Goal: Use online tool/utility: Use online tool/utility

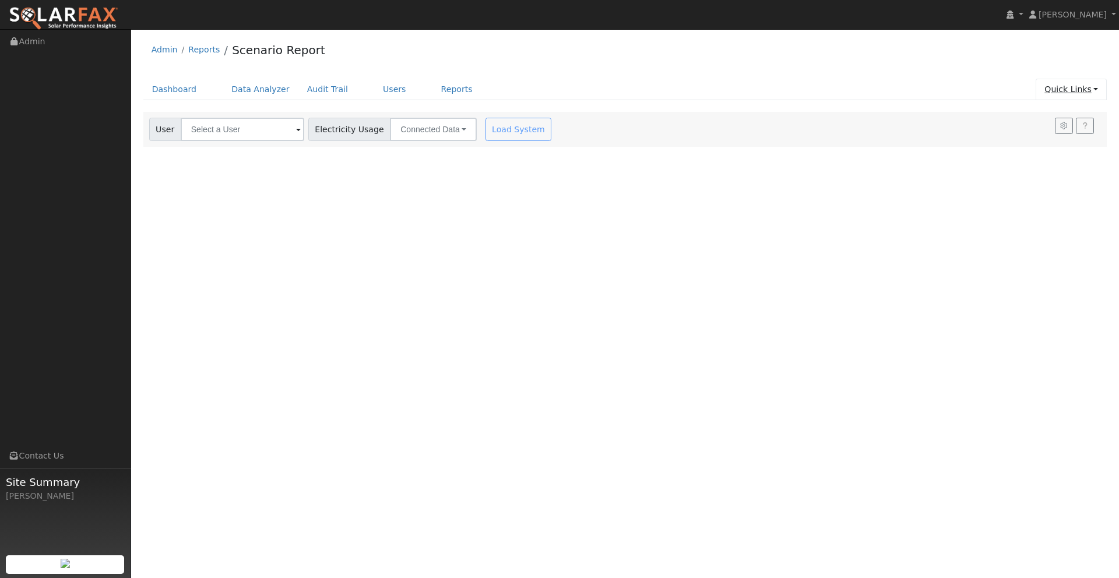
click at [1060, 91] on link "Quick Links" at bounding box center [1071, 90] width 71 height 22
click at [1031, 150] on link "Run a Scenario Report" at bounding box center [1048, 156] width 118 height 16
click at [227, 131] on input "text" at bounding box center [243, 129] width 124 height 23
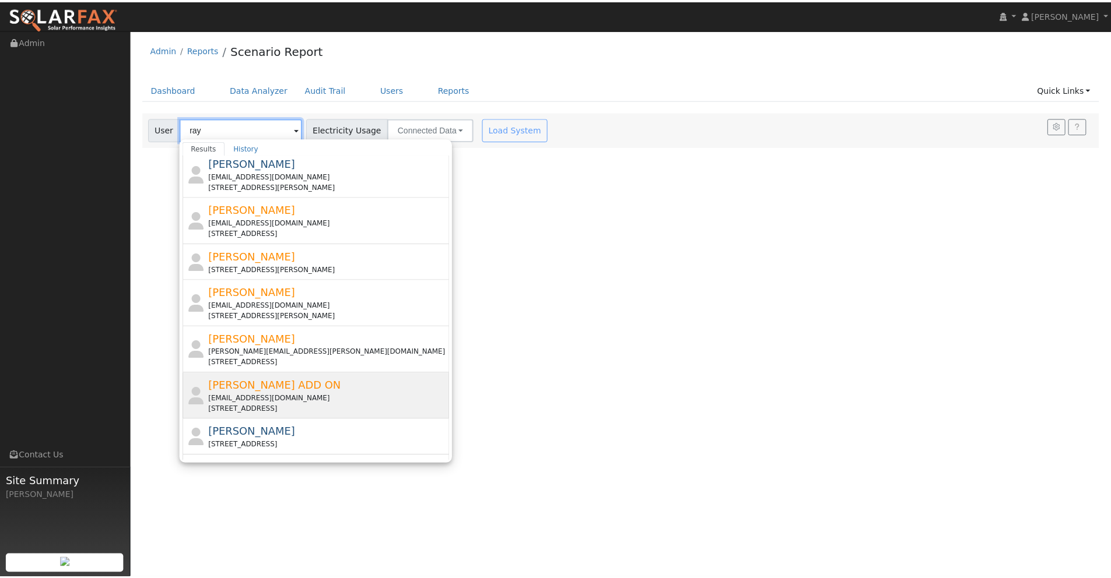
scroll to position [219, 0]
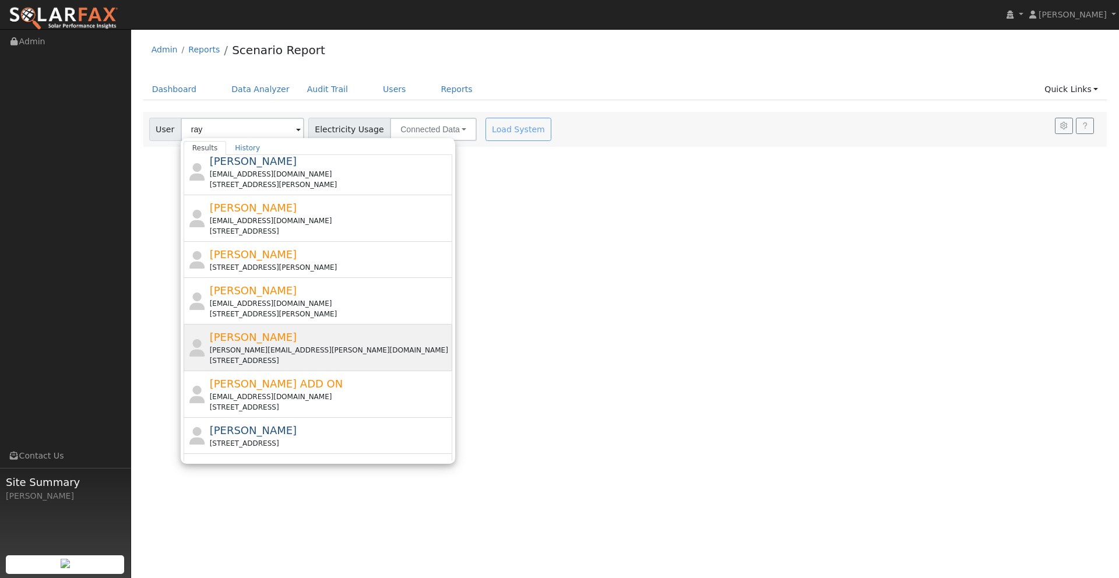
click at [248, 340] on span "Ray Horwath" at bounding box center [253, 337] width 87 height 12
type input "Ray Horwath"
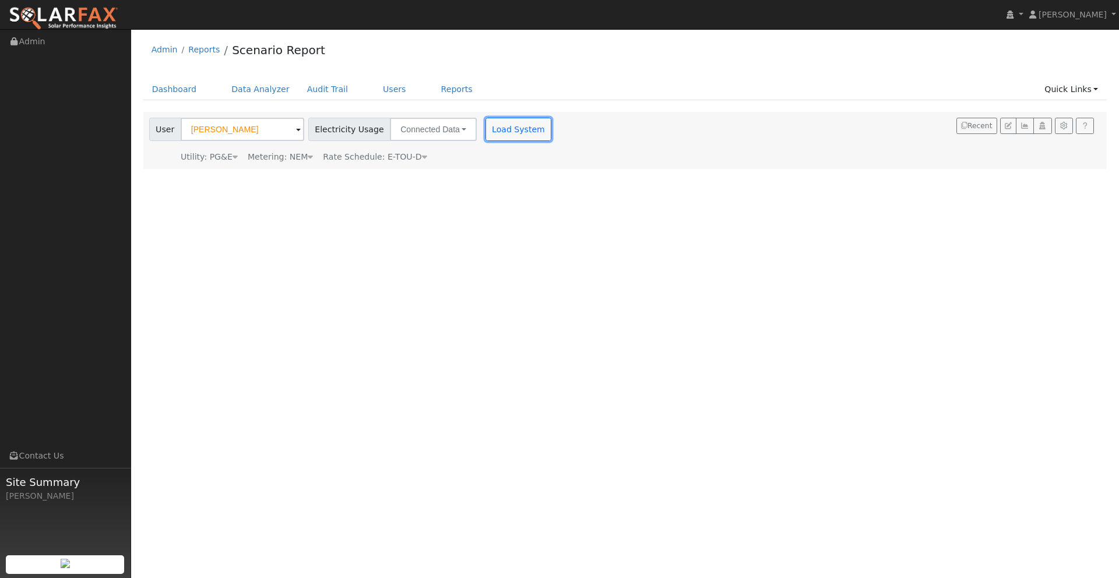
click at [500, 135] on button "Load System" at bounding box center [519, 129] width 66 height 23
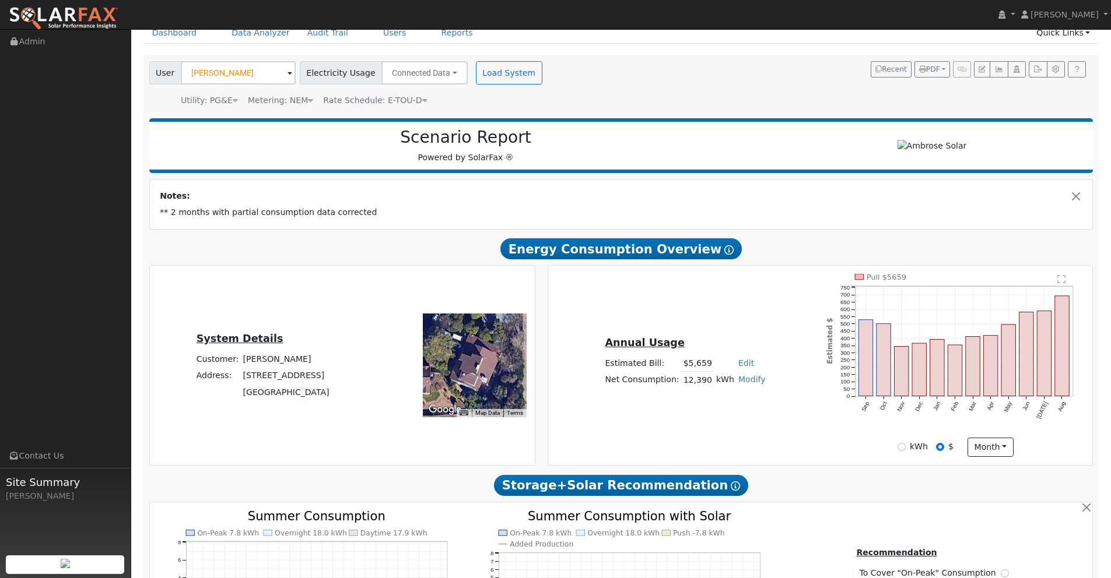
scroll to position [63, 0]
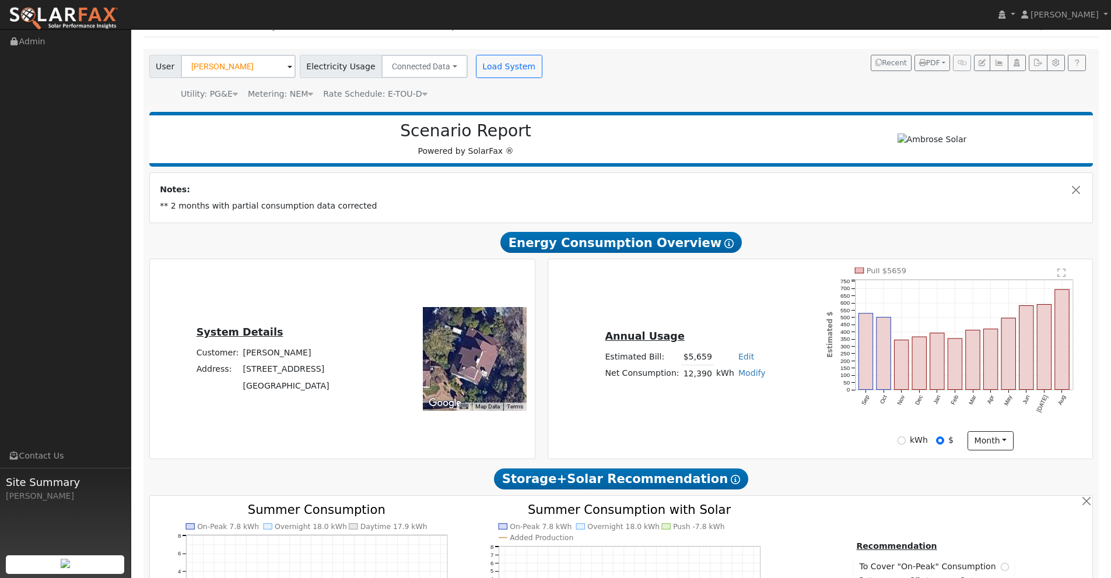
type input "13908"
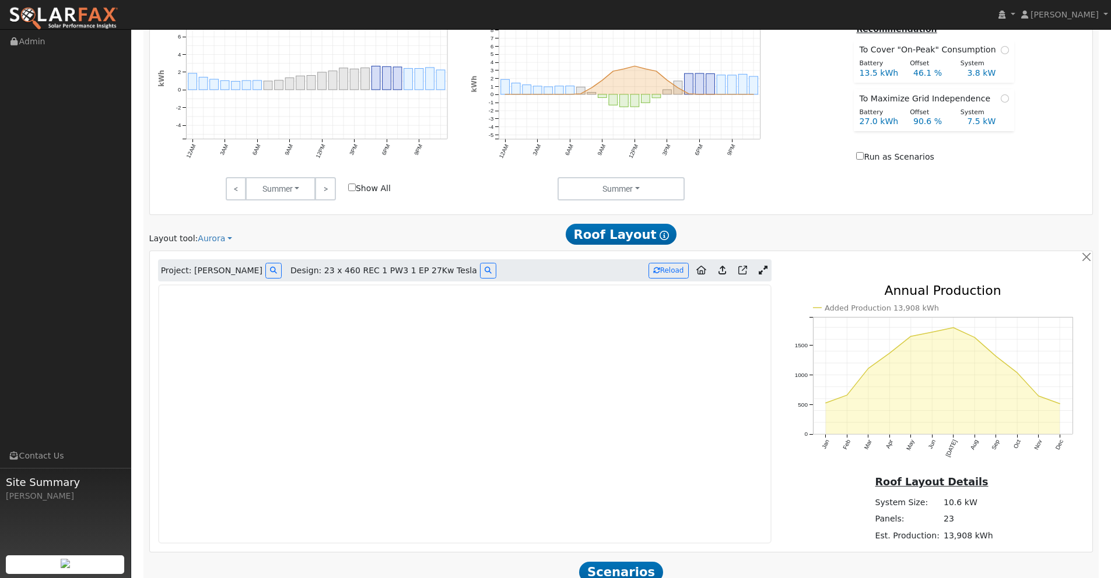
scroll to position [630, 0]
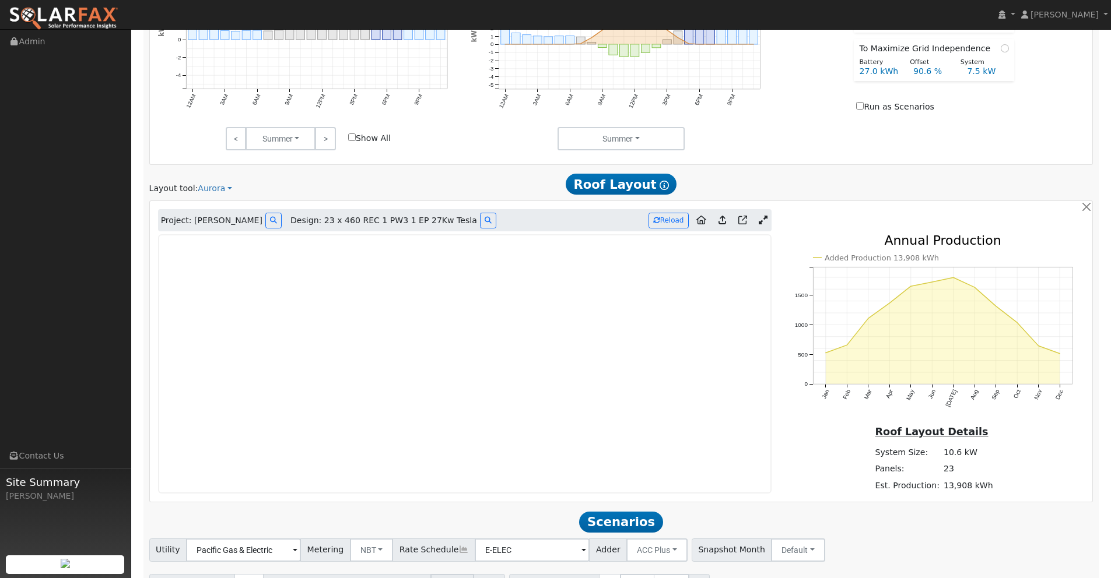
click at [764, 220] on icon at bounding box center [763, 220] width 9 height 9
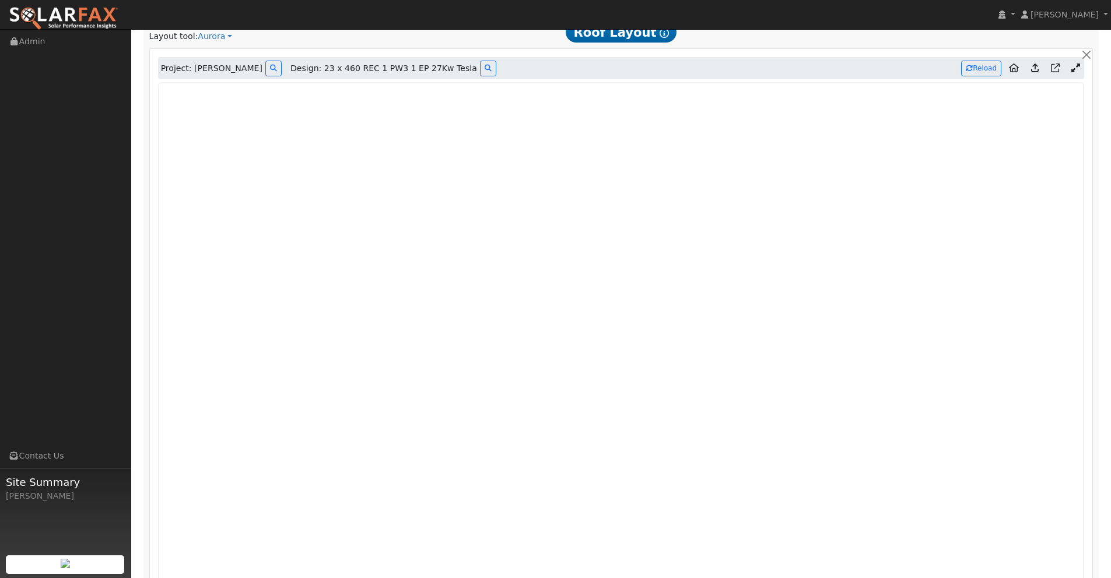
scroll to position [785, 0]
click at [1085, 436] on div at bounding box center [621, 360] width 939 height 560
click at [1089, 50] on button "button" at bounding box center [1086, 52] width 12 height 12
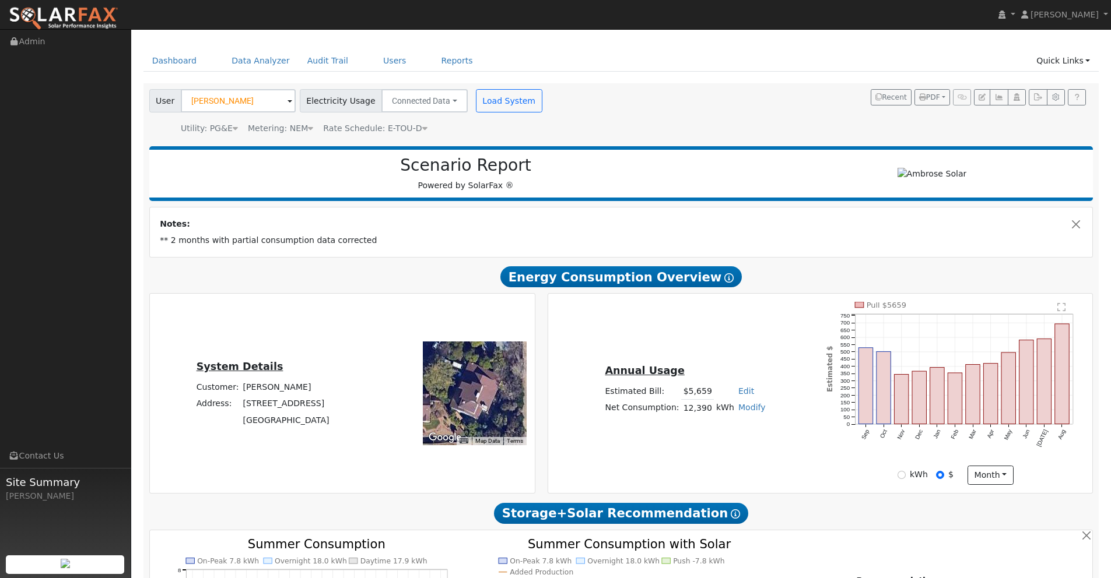
scroll to position [0, 0]
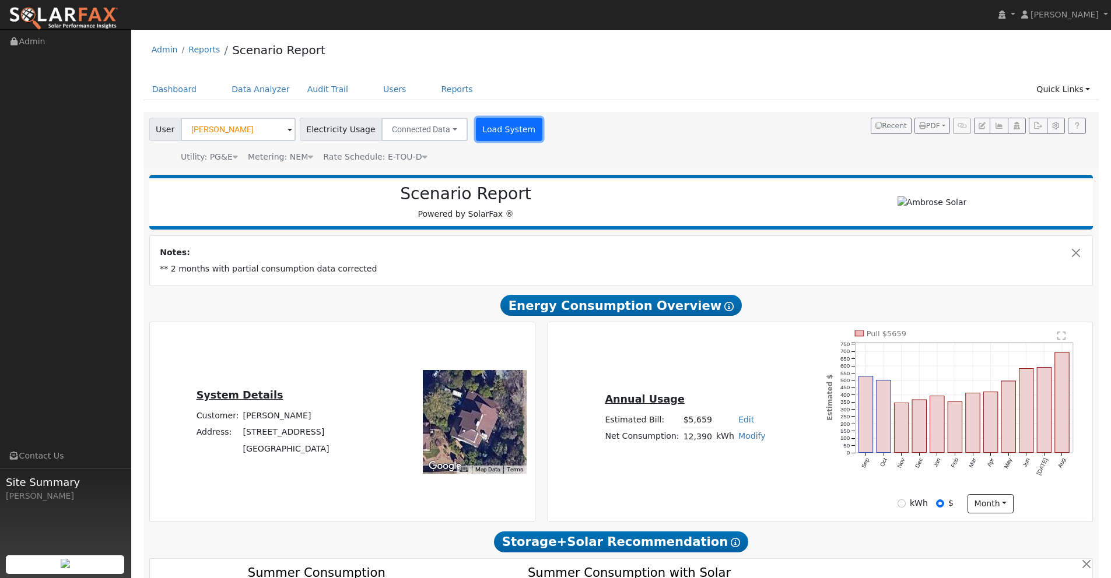
click at [499, 134] on button "Load System" at bounding box center [509, 129] width 66 height 23
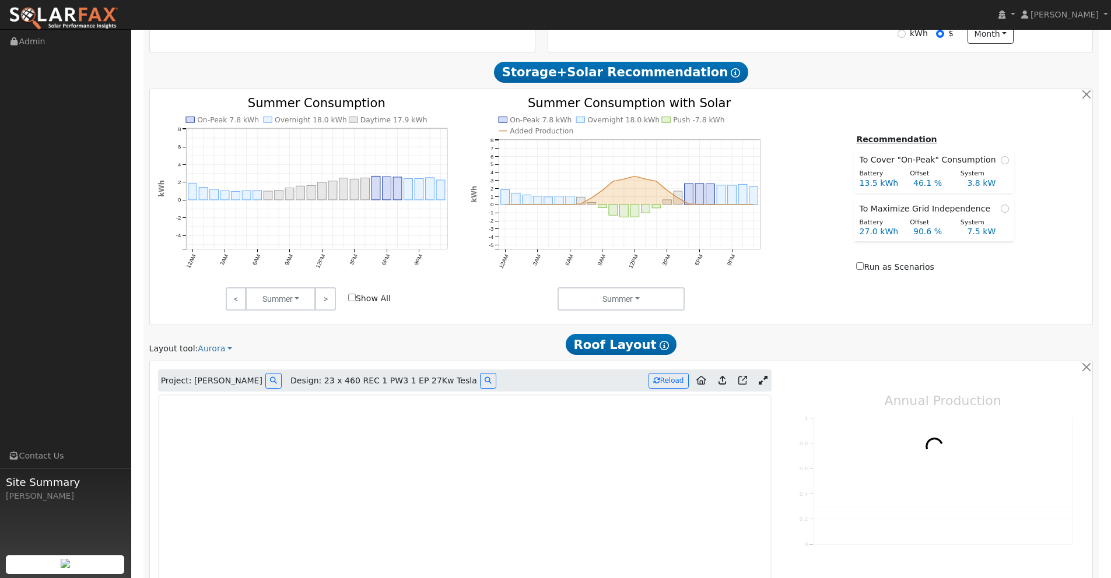
scroll to position [601, 0]
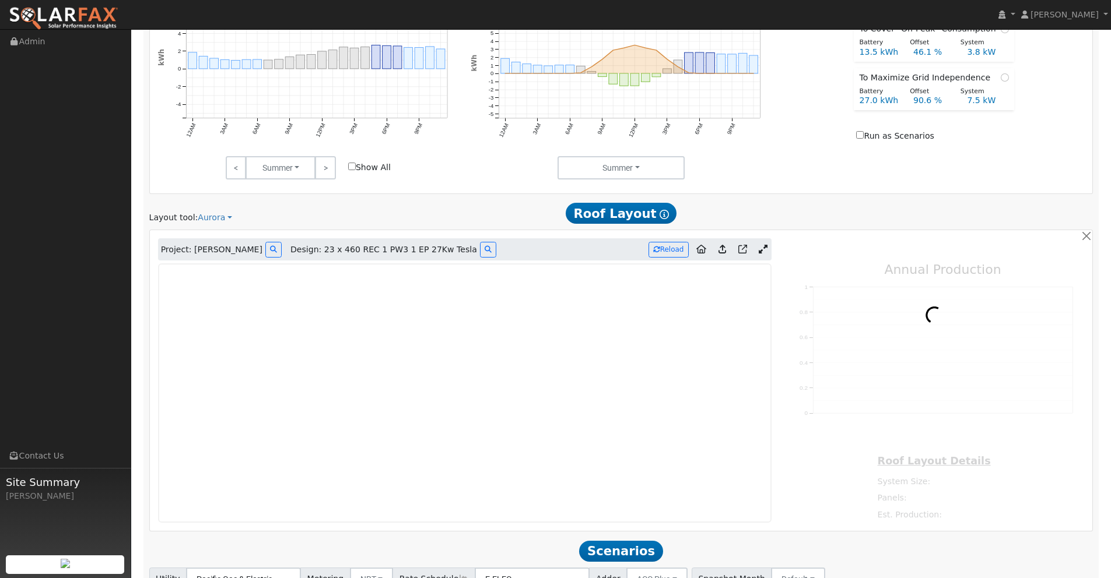
type input "13908"
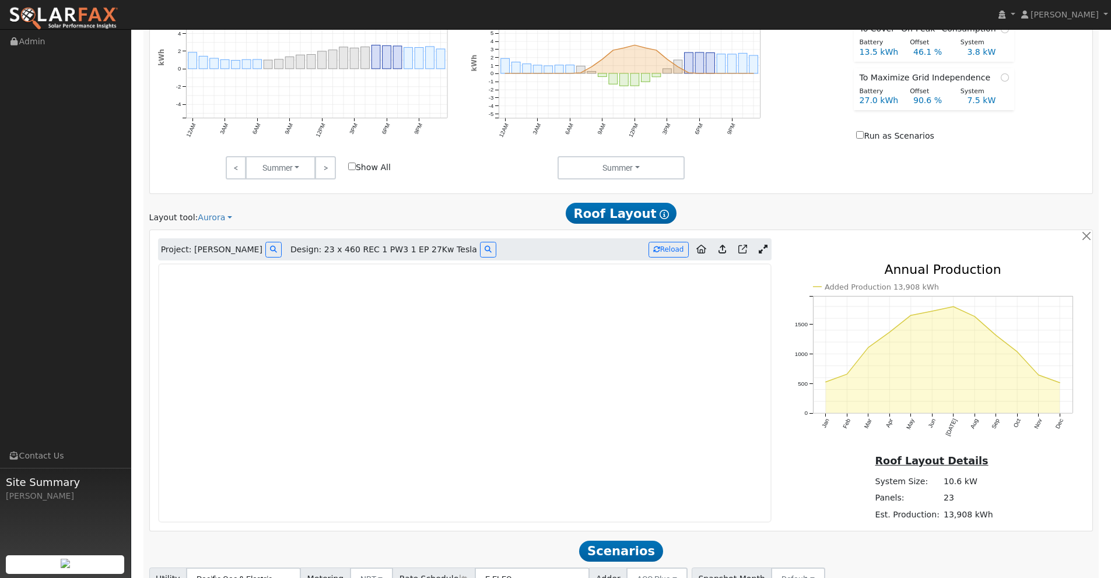
scroll to position [602, 0]
click at [668, 250] on button "Reload" at bounding box center [668, 249] width 40 height 16
click at [724, 249] on icon at bounding box center [722, 248] width 8 height 9
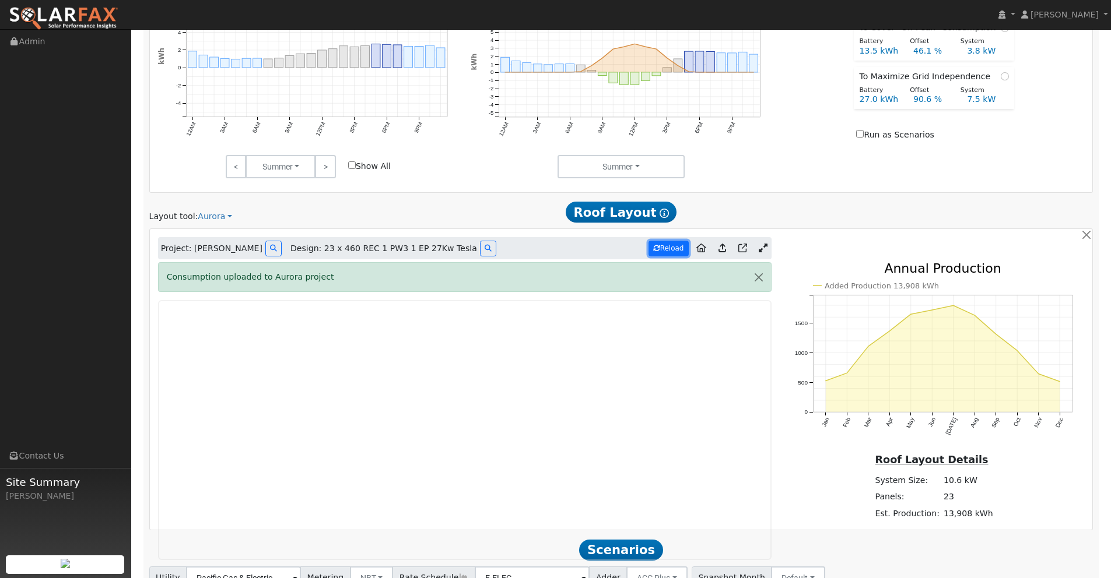
click at [670, 254] on button "Reload" at bounding box center [668, 249] width 40 height 16
click at [759, 245] on icon at bounding box center [763, 248] width 9 height 9
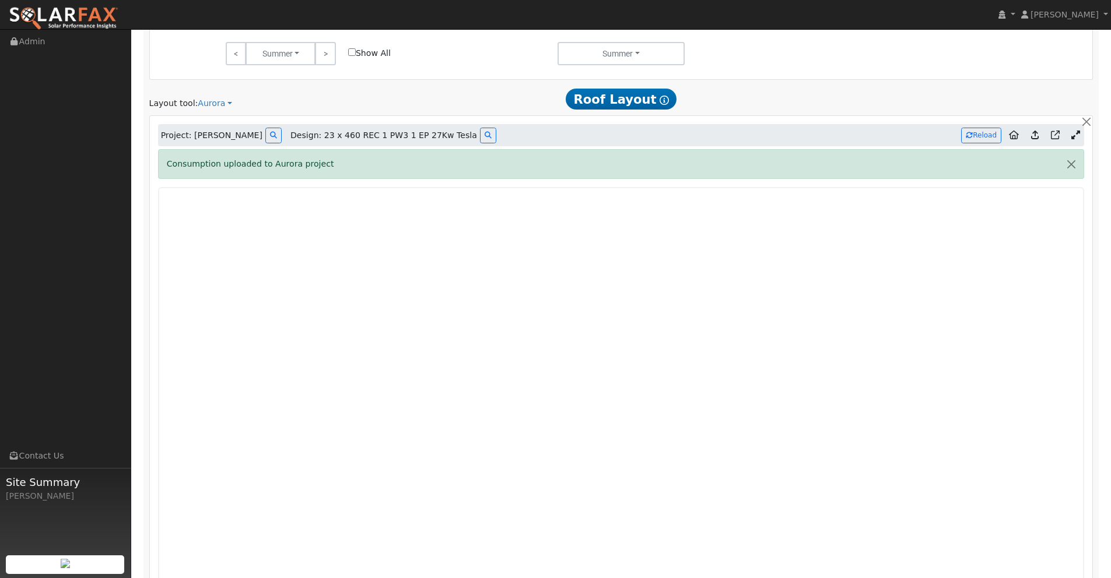
scroll to position [717, 0]
click at [985, 135] on button "Reload" at bounding box center [981, 134] width 40 height 16
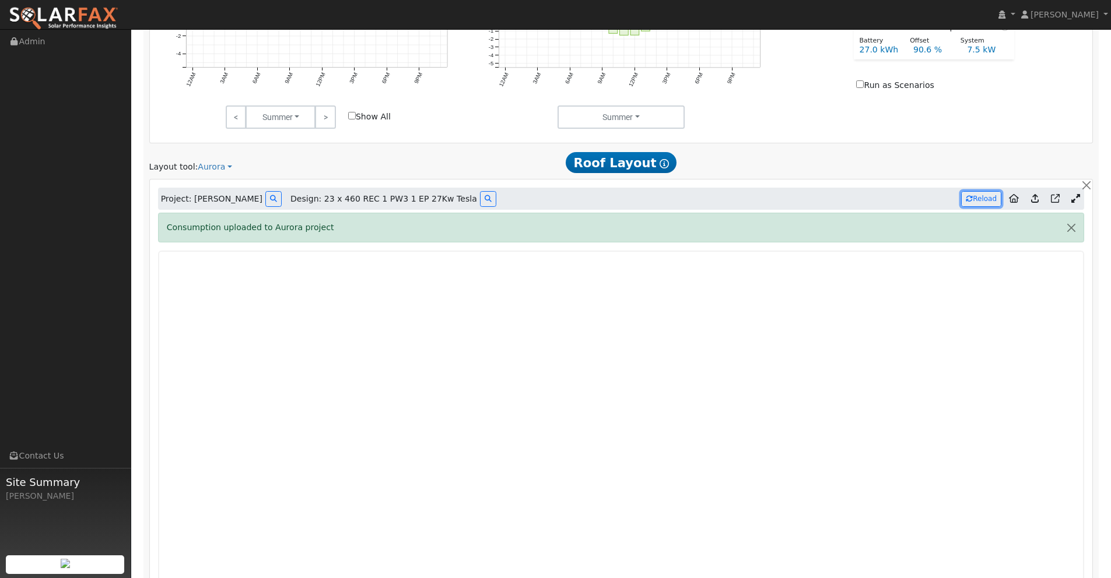
scroll to position [654, 0]
click at [970, 196] on icon at bounding box center [969, 197] width 7 height 7
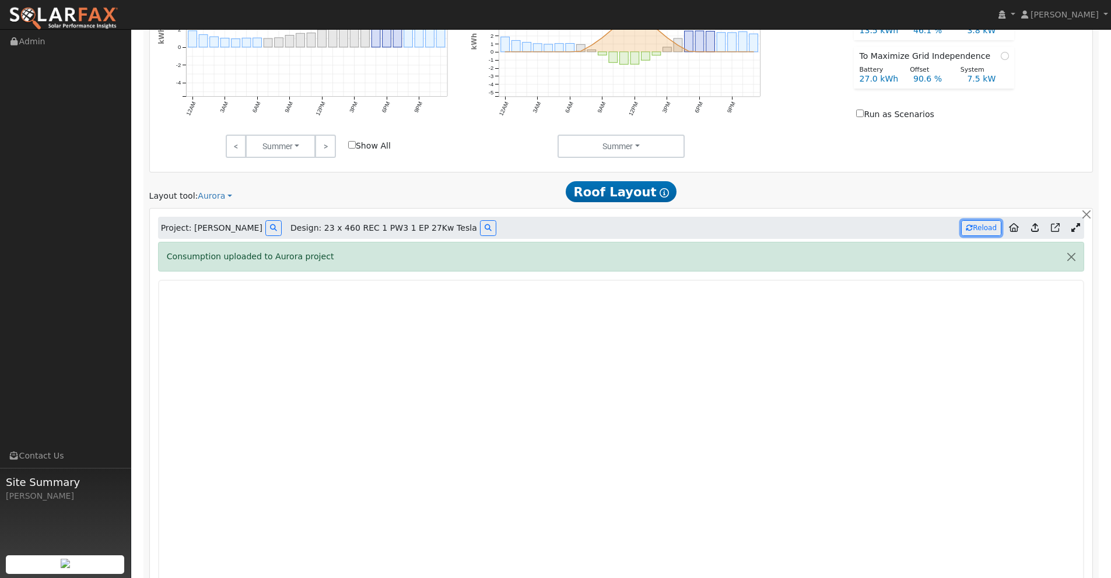
scroll to position [636, 0]
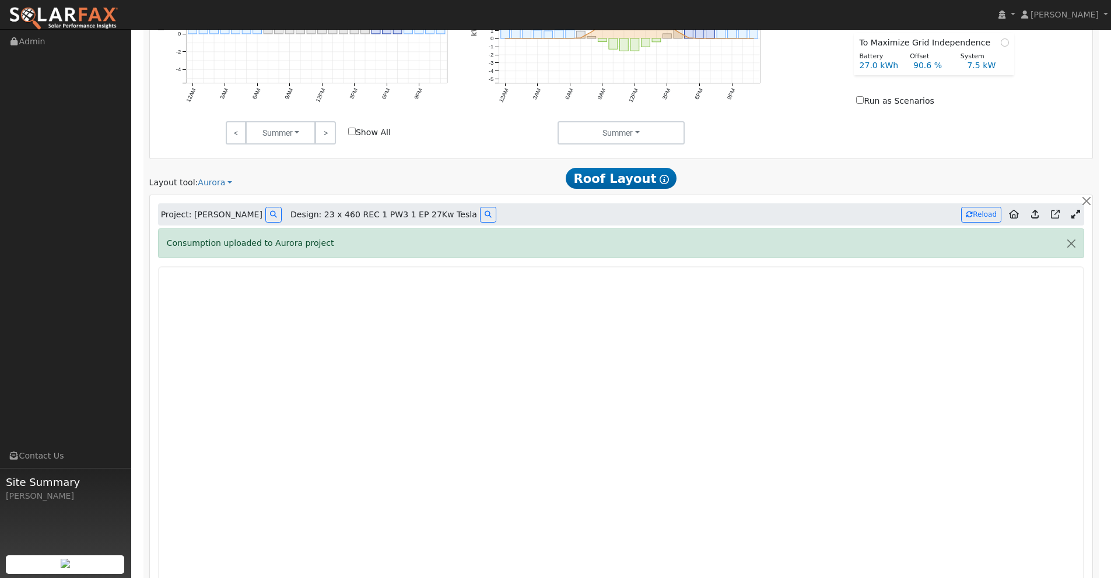
click at [1076, 212] on icon at bounding box center [1075, 214] width 9 height 9
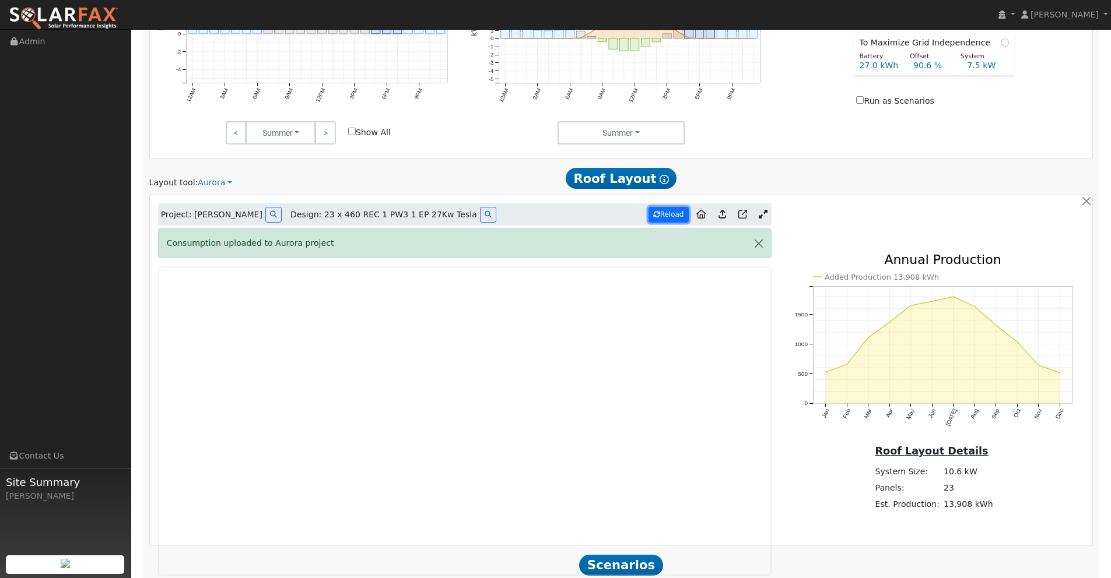
click at [669, 212] on button "Reload" at bounding box center [668, 215] width 40 height 16
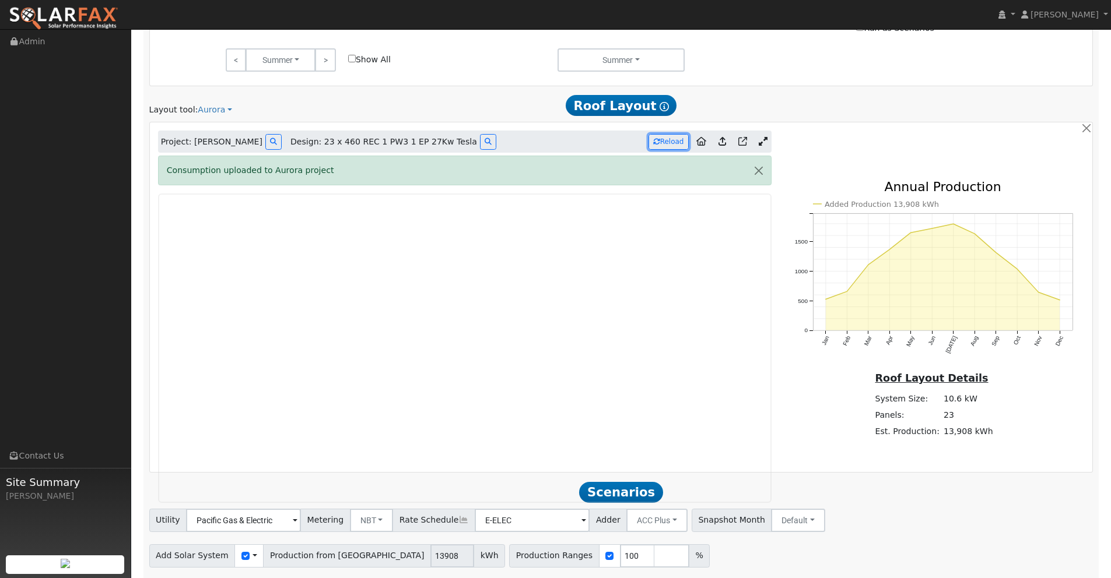
scroll to position [710, 0]
click at [673, 143] on button "Reload" at bounding box center [668, 141] width 40 height 16
click at [485, 142] on icon at bounding box center [488, 140] width 7 height 7
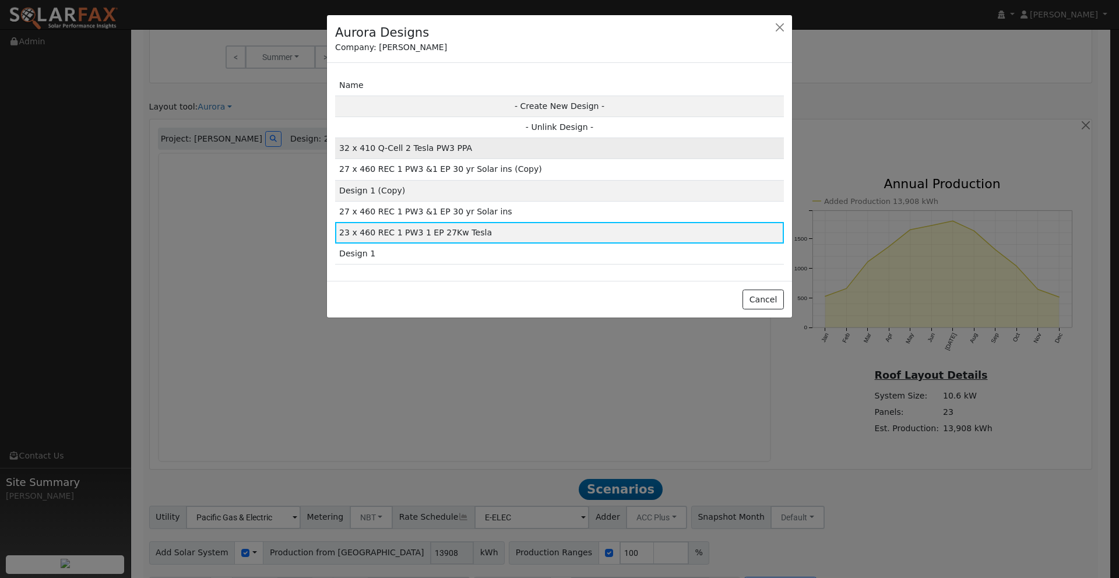
click at [480, 146] on td "32 x 410 Q-Cell 2 Tesla PW3 PPA" at bounding box center [559, 148] width 449 height 21
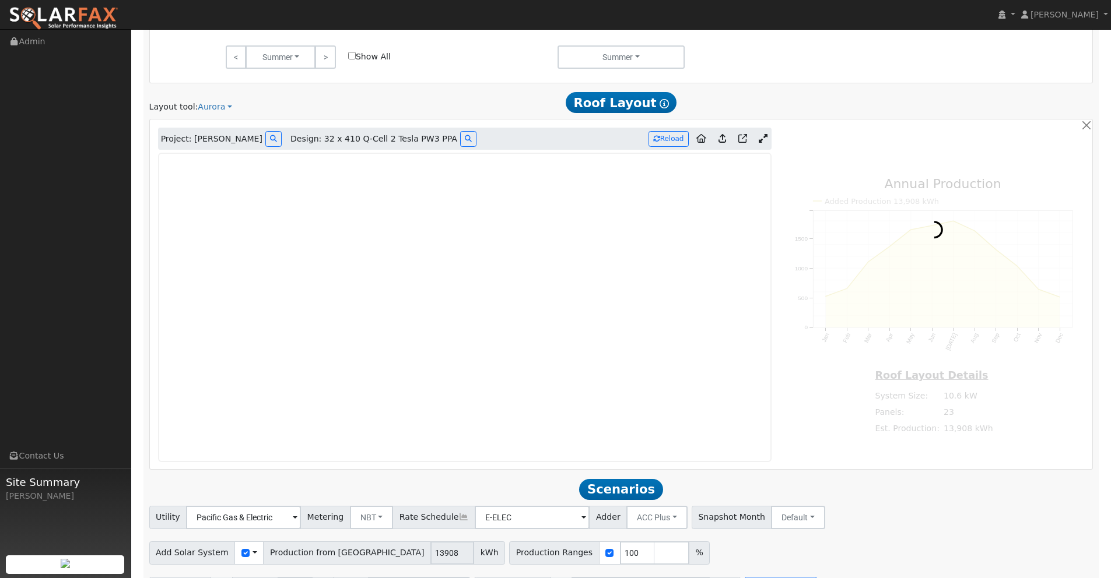
type input "16121"
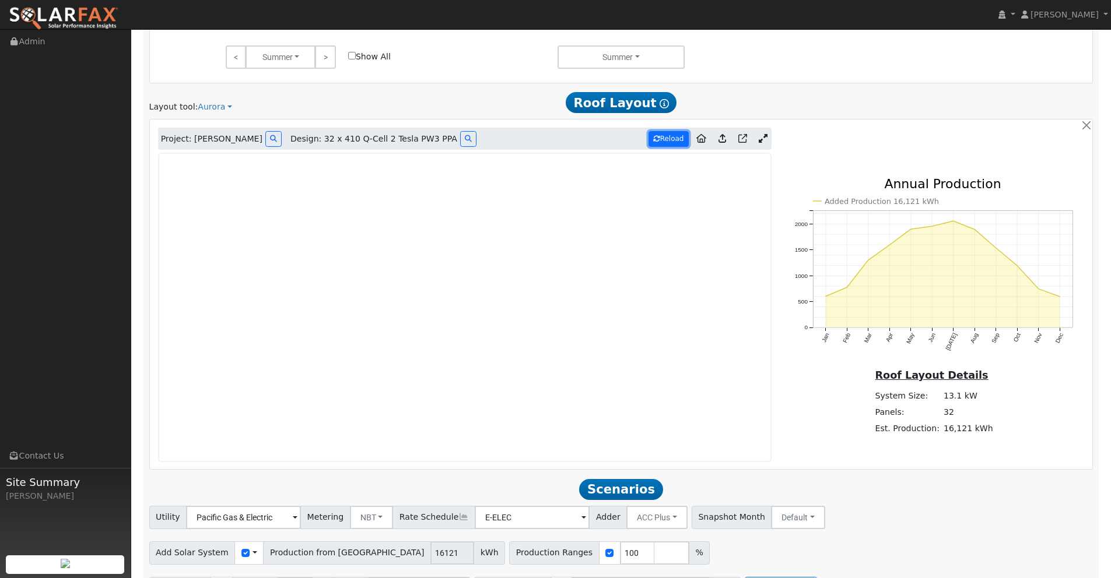
click at [664, 135] on button "Reload" at bounding box center [668, 139] width 40 height 16
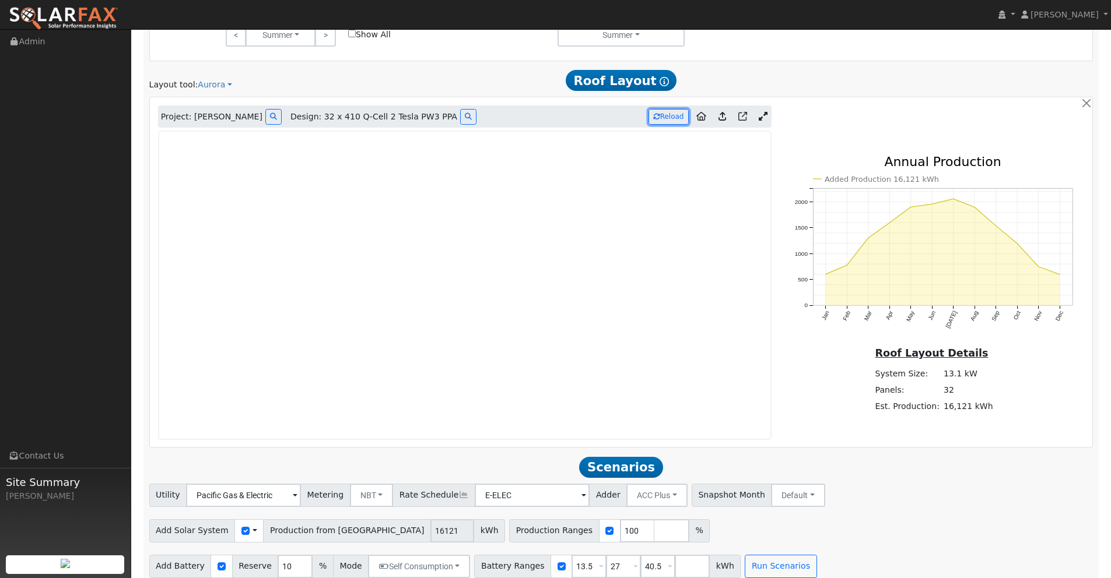
scroll to position [747, 0]
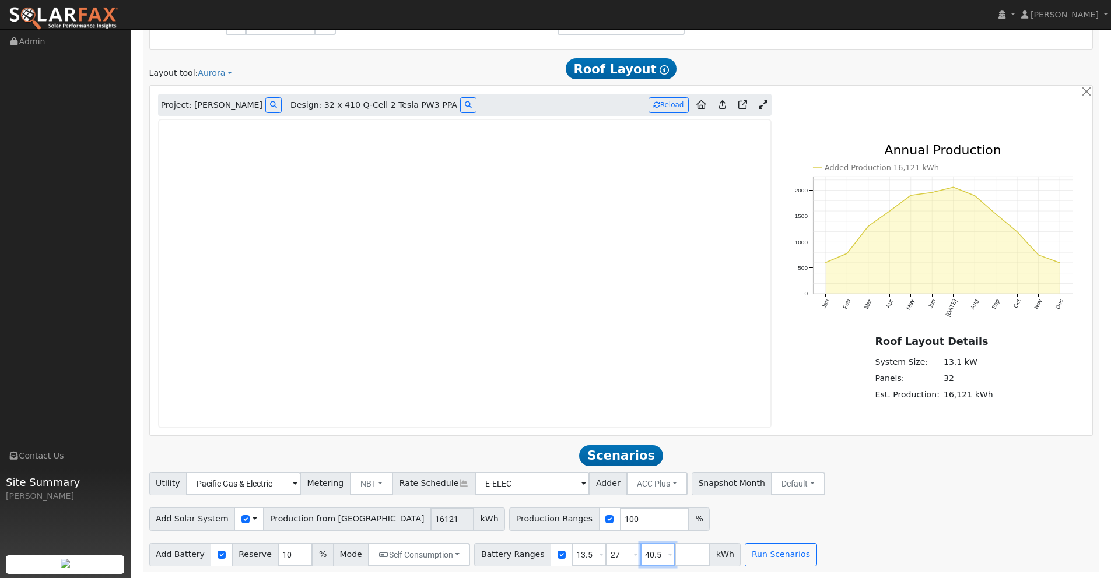
drag, startPoint x: 655, startPoint y: 553, endPoint x: 591, endPoint y: 553, distance: 64.1
click at [592, 553] on div "Battery Ranges 13.5 Overrides Reserve % Mode None None Self Consumption Peak Sa…" at bounding box center [607, 554] width 266 height 23
type input "0"
type input "13.5"
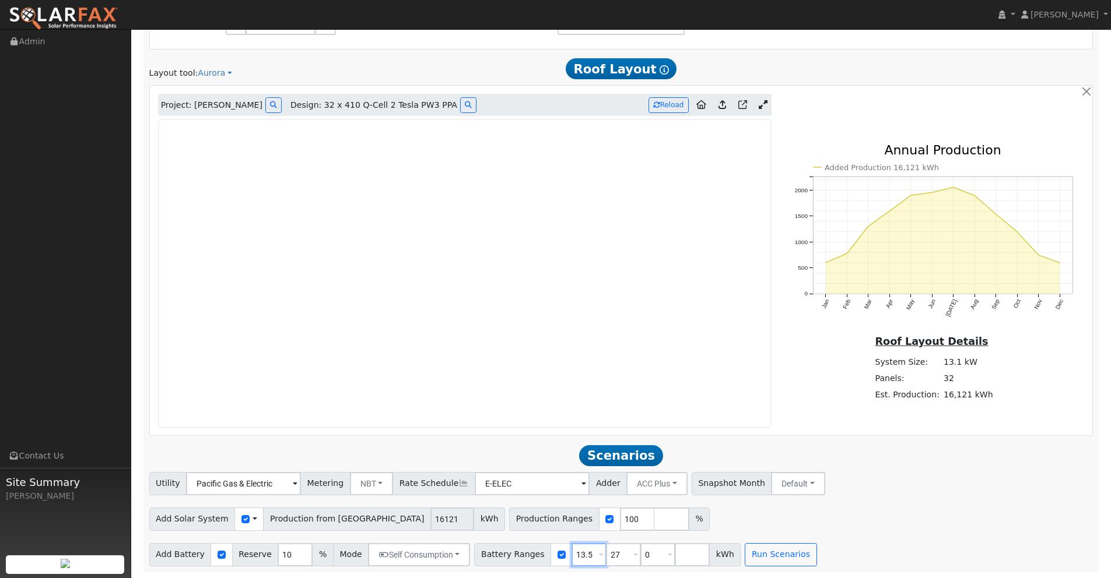
type input "27"
drag, startPoint x: 585, startPoint y: 554, endPoint x: 502, endPoint y: 534, distance: 85.4
click at [493, 535] on div "Utility Pacific Gas & Electric Metering NBT NEM NBT Rate Schedule E-ELEC Adder …" at bounding box center [621, 519] width 956 height 94
drag, startPoint x: 617, startPoint y: 557, endPoint x: 538, endPoint y: 541, distance: 81.4
click at [546, 543] on div "Battery Ranges 0 Overrides Reserve % Mode None None Self Consumption Peak Savin…" at bounding box center [607, 554] width 266 height 23
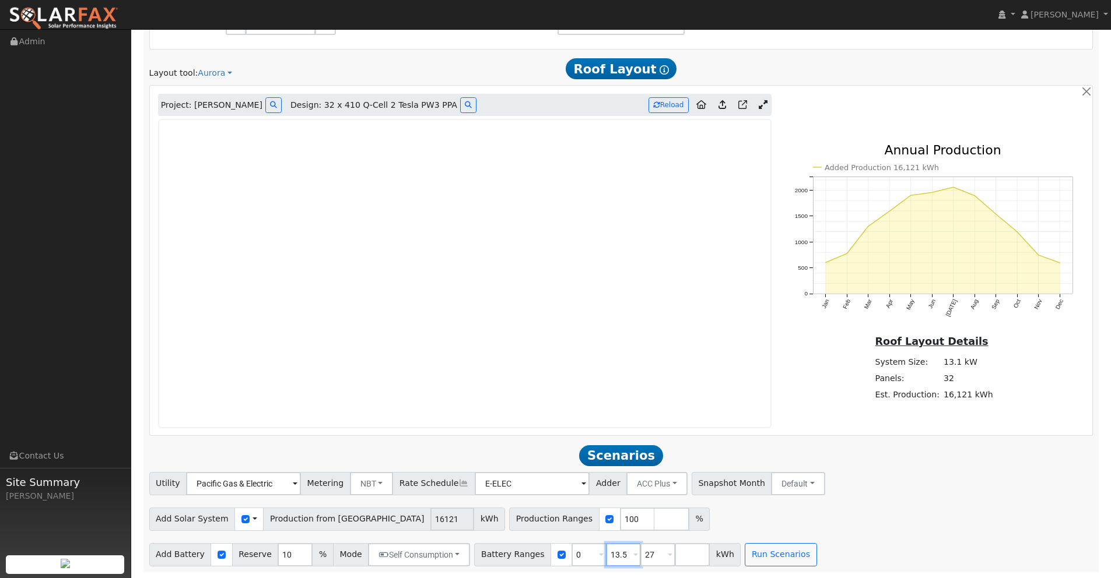
type input "27"
click at [724, 548] on button "Run Scenarios" at bounding box center [746, 554] width 72 height 23
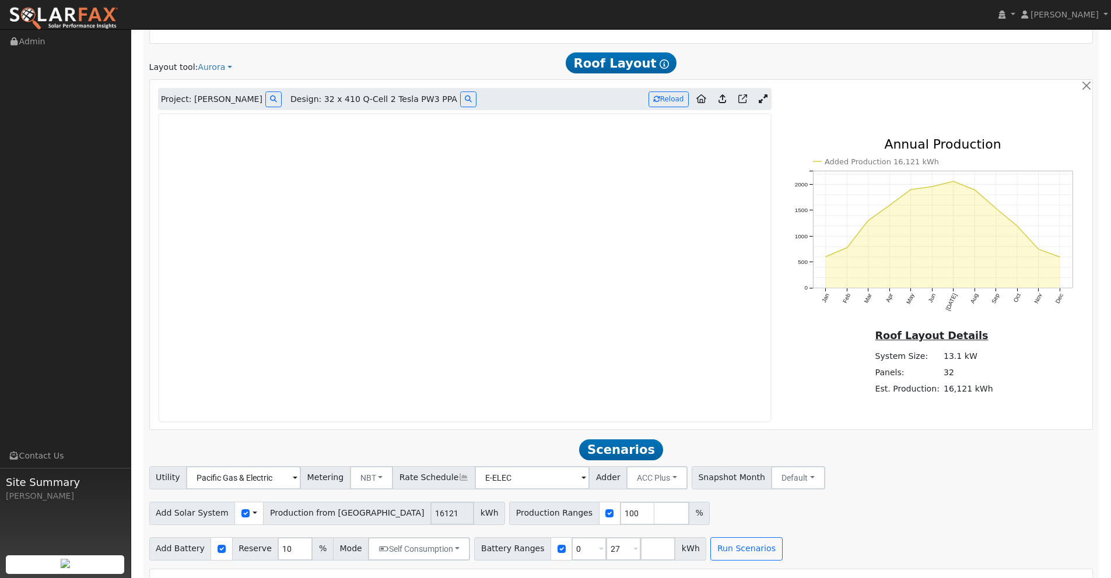
scroll to position [750, 0]
click at [924, 491] on div "Utility Pacific Gas & Electric Metering NBT NEM NBT Rate Schedule E-ELEC Adder …" at bounding box center [621, 477] width 948 height 27
click at [904, 480] on div "Utility Pacific Gas & Electric Metering NBT NEM NBT Rate Schedule E-ELEC Adder …" at bounding box center [621, 477] width 948 height 27
